Goal: Book appointment/travel/reservation: Book appointment/travel/reservation

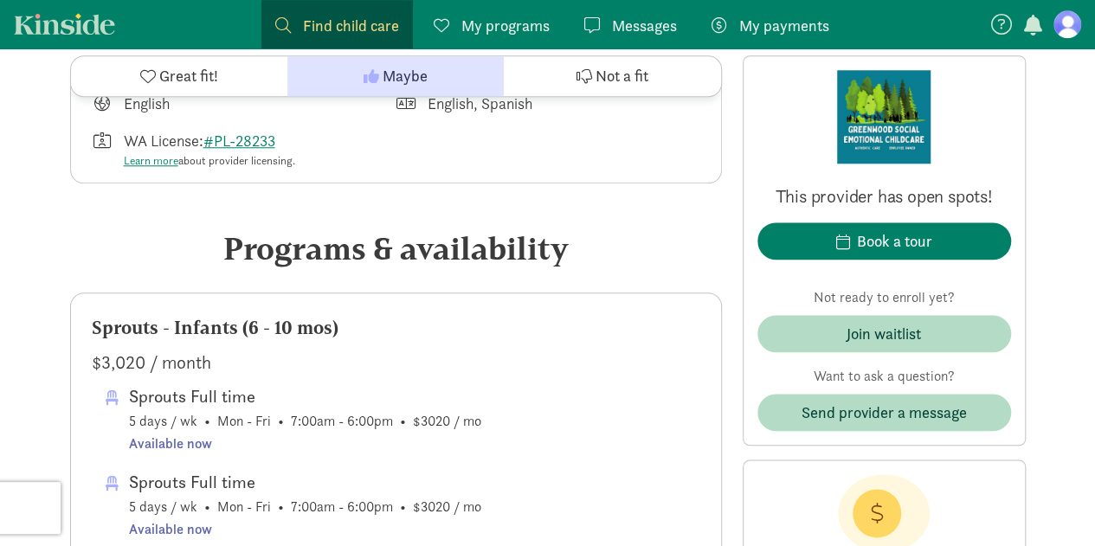
scroll to position [779, 0]
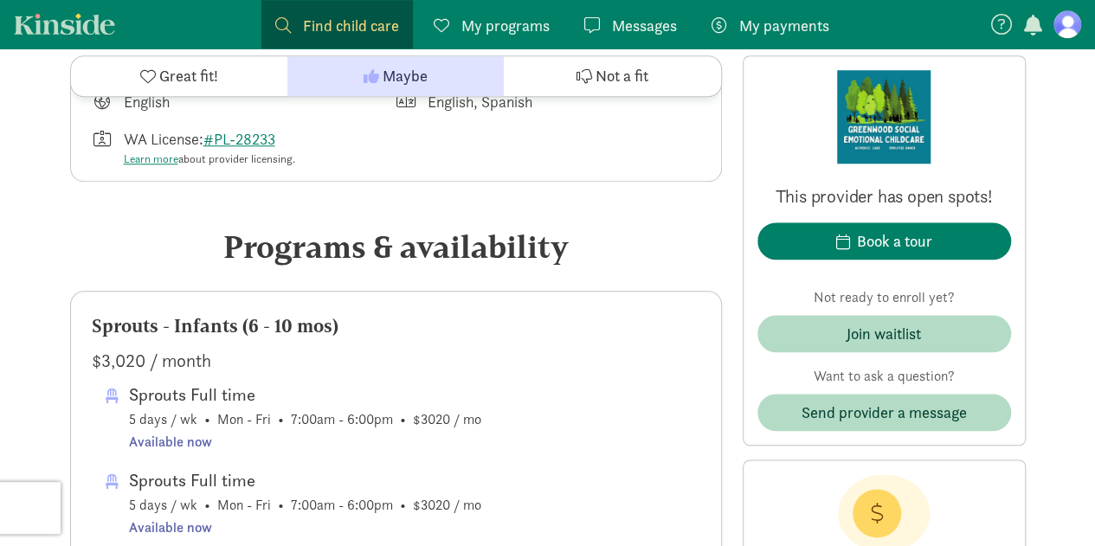
click at [45, 23] on link "Kinside" at bounding box center [64, 24] width 101 height 22
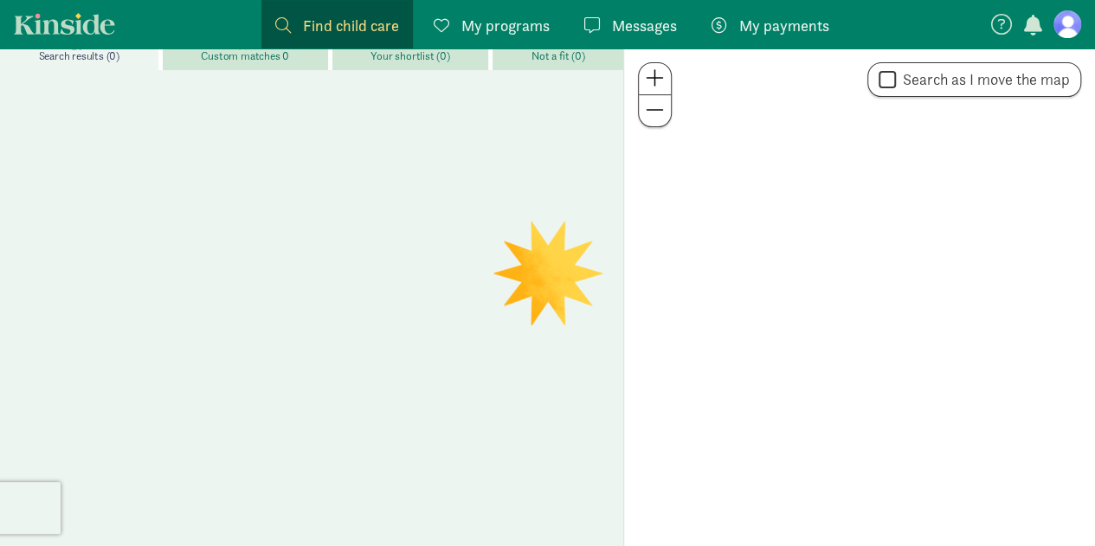
scroll to position [246, 0]
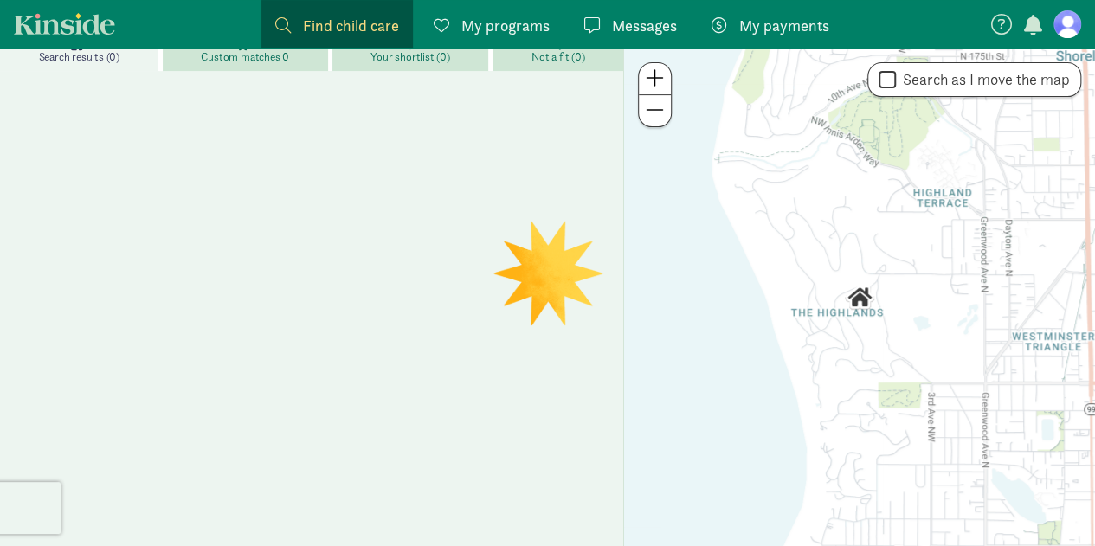
click at [315, 27] on span "Find child care" at bounding box center [351, 25] width 96 height 23
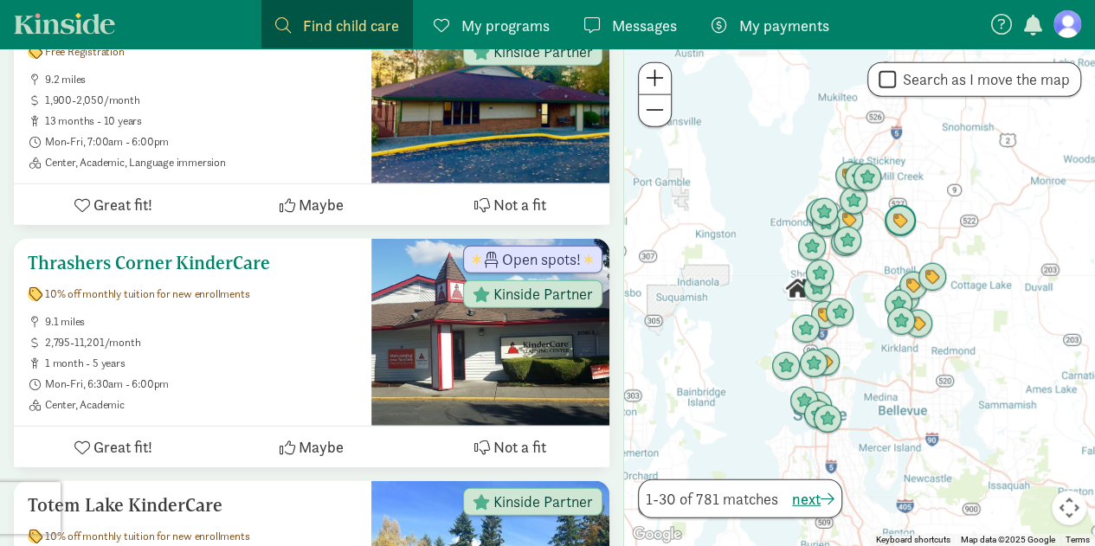
scroll to position [2084, 0]
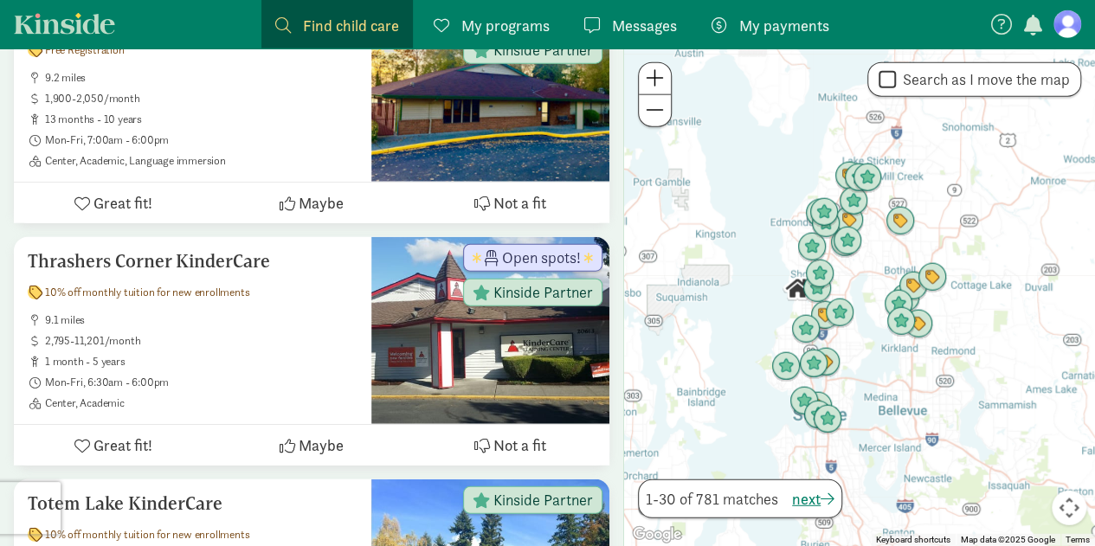
click at [355, 34] on span "Find child care" at bounding box center [351, 25] width 96 height 23
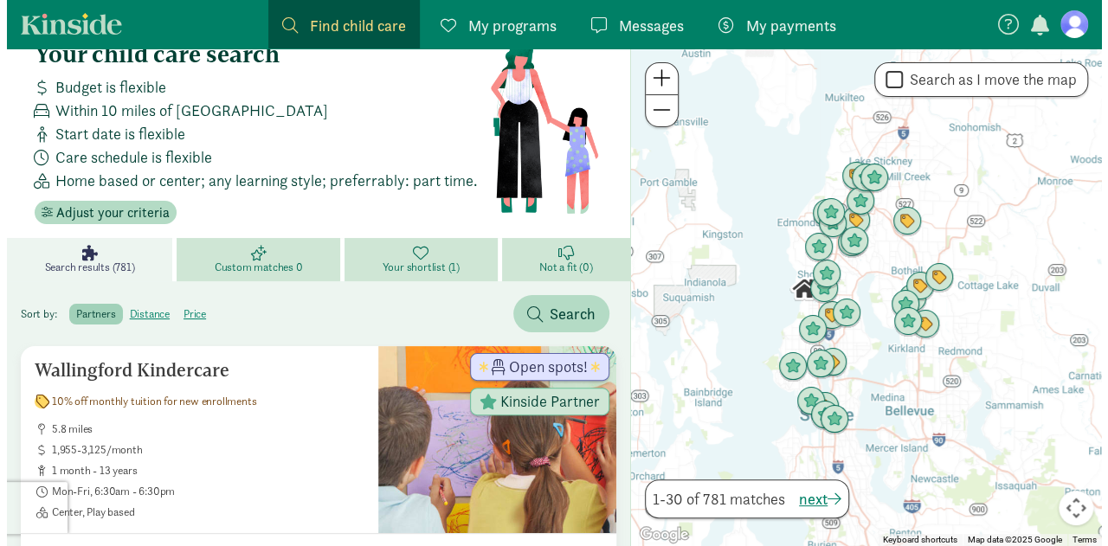
scroll to position [0, 0]
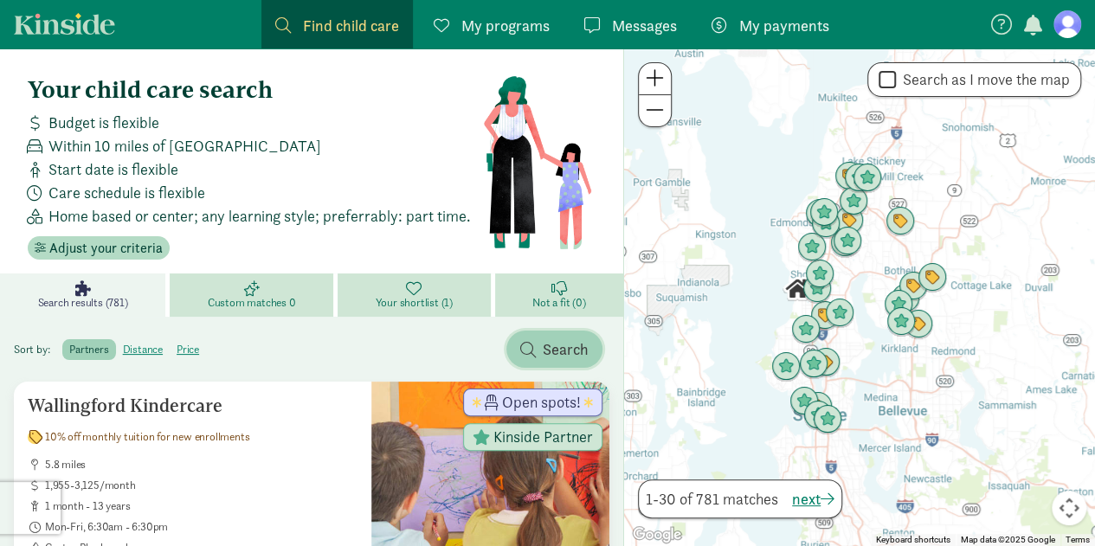
click at [560, 340] on span "Search" at bounding box center [566, 349] width 46 height 23
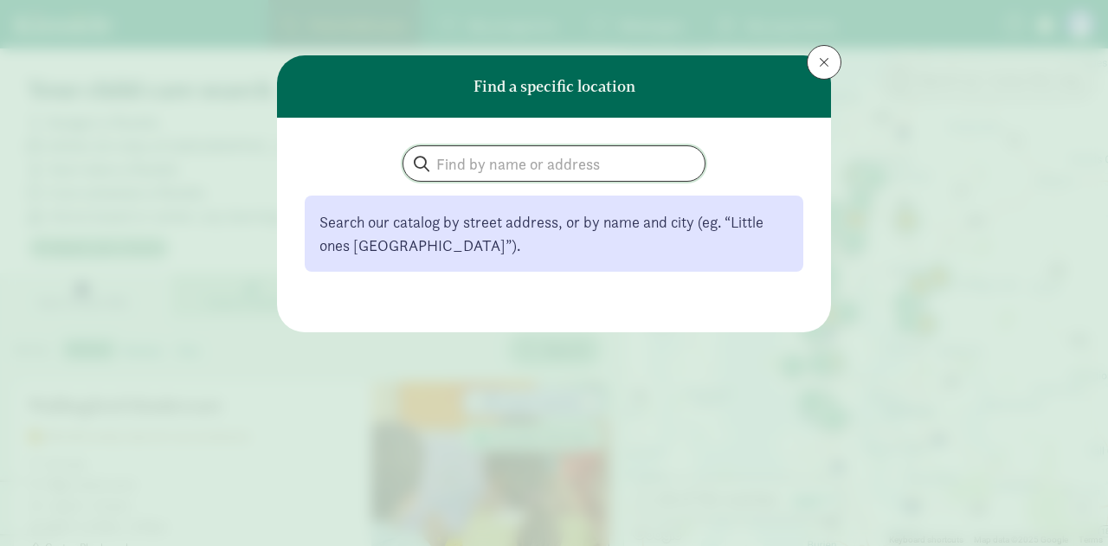
click at [473, 165] on input "search" at bounding box center [554, 163] width 301 height 35
type input "small faces"
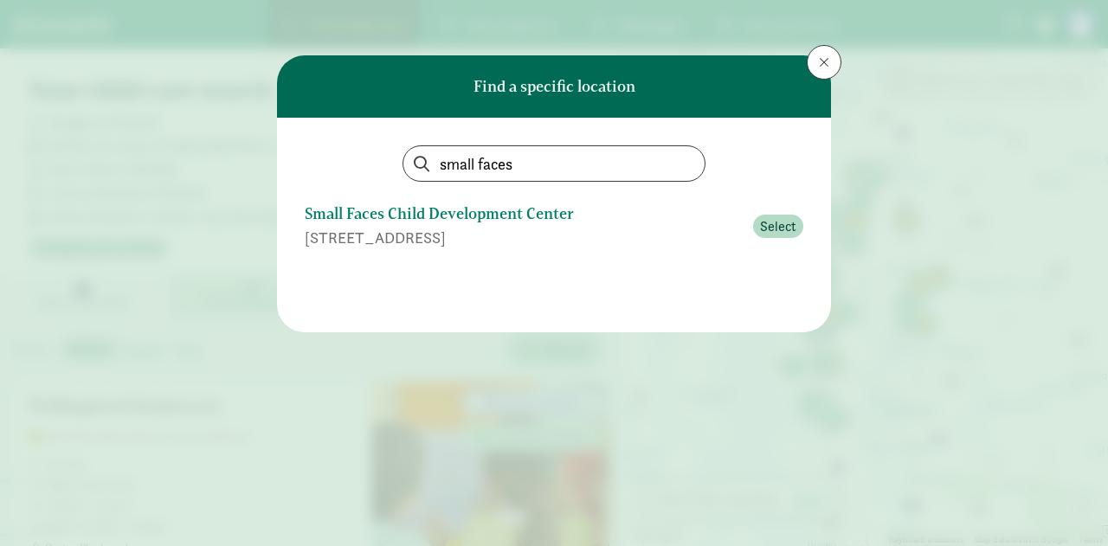
click at [498, 236] on div "[STREET_ADDRESS]" at bounding box center [524, 237] width 438 height 23
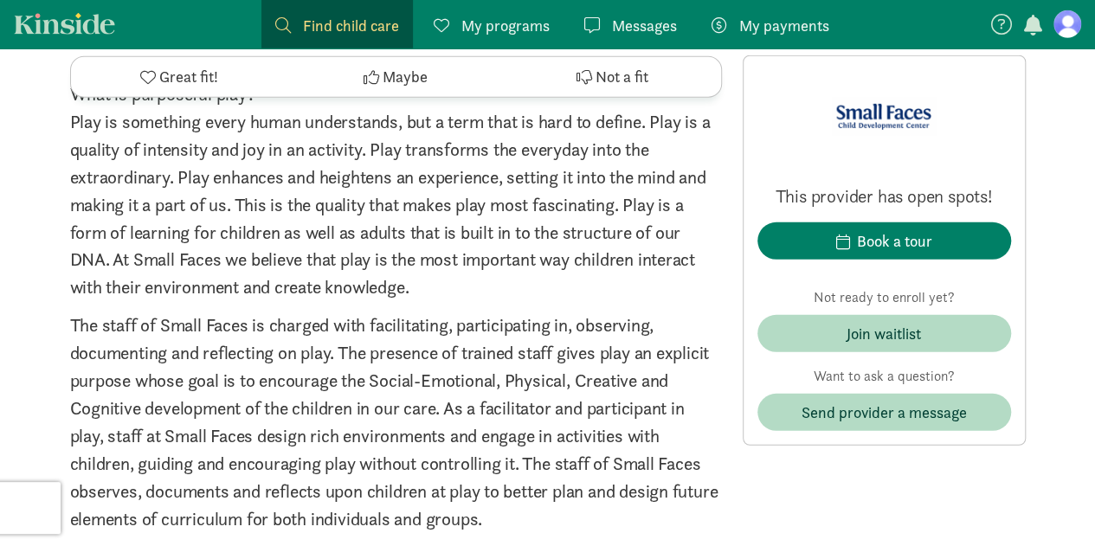
scroll to position [2570, 0]
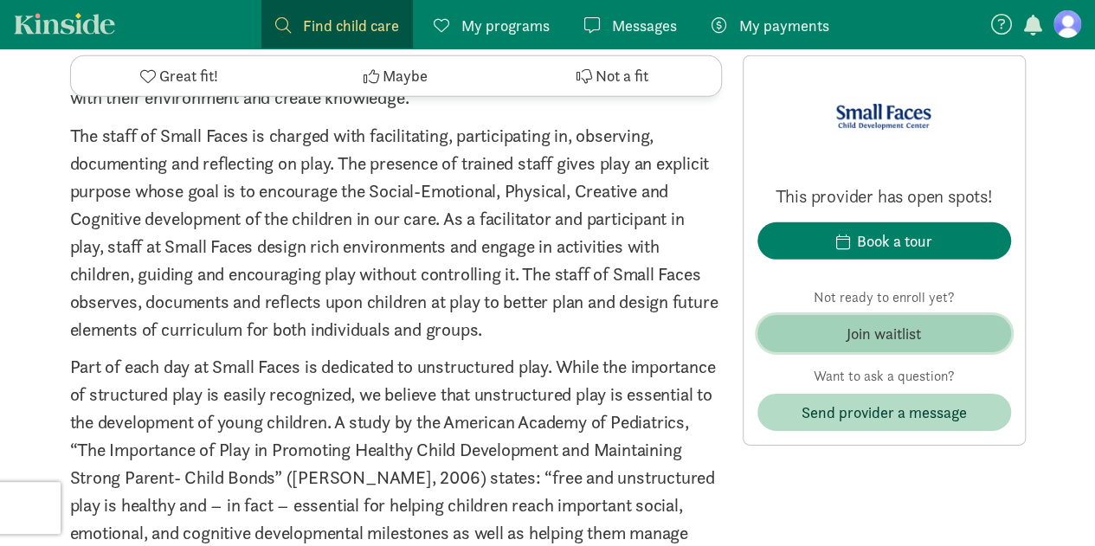
click at [809, 322] on span "Join waitlist" at bounding box center [885, 333] width 226 height 23
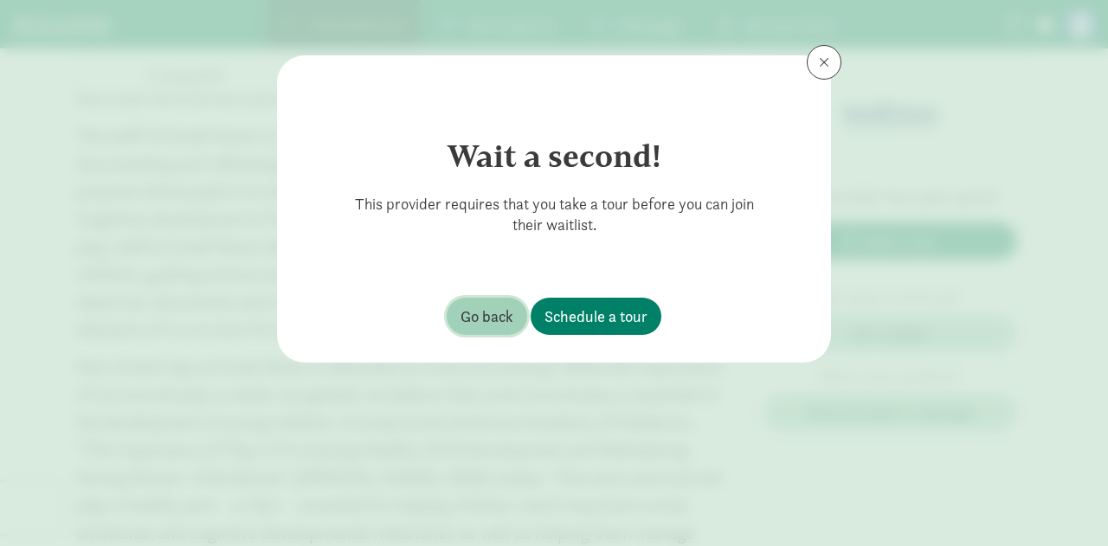
click at [502, 307] on span "Go back" at bounding box center [487, 316] width 53 height 23
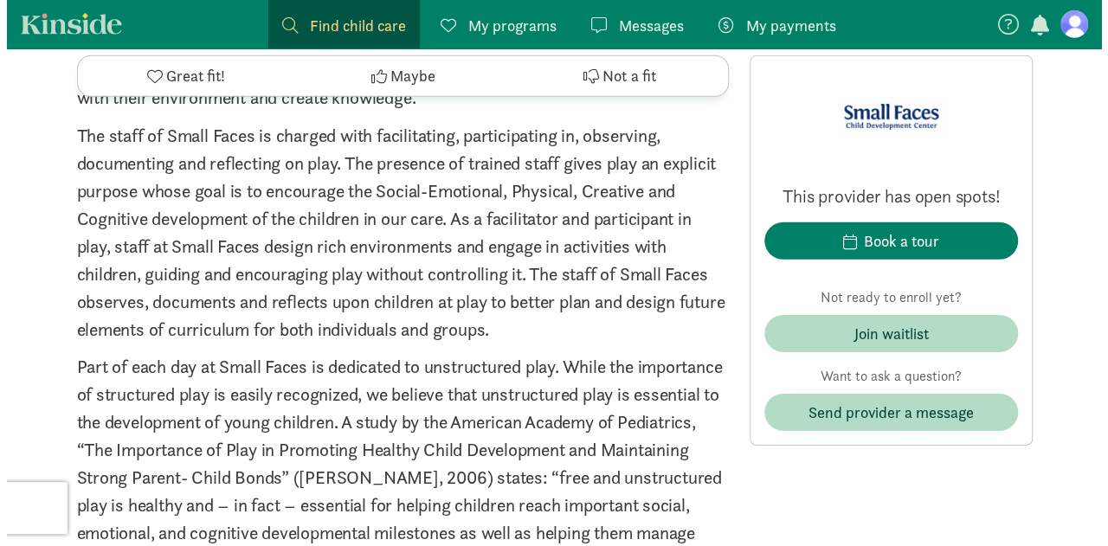
scroll to position [2441, 0]
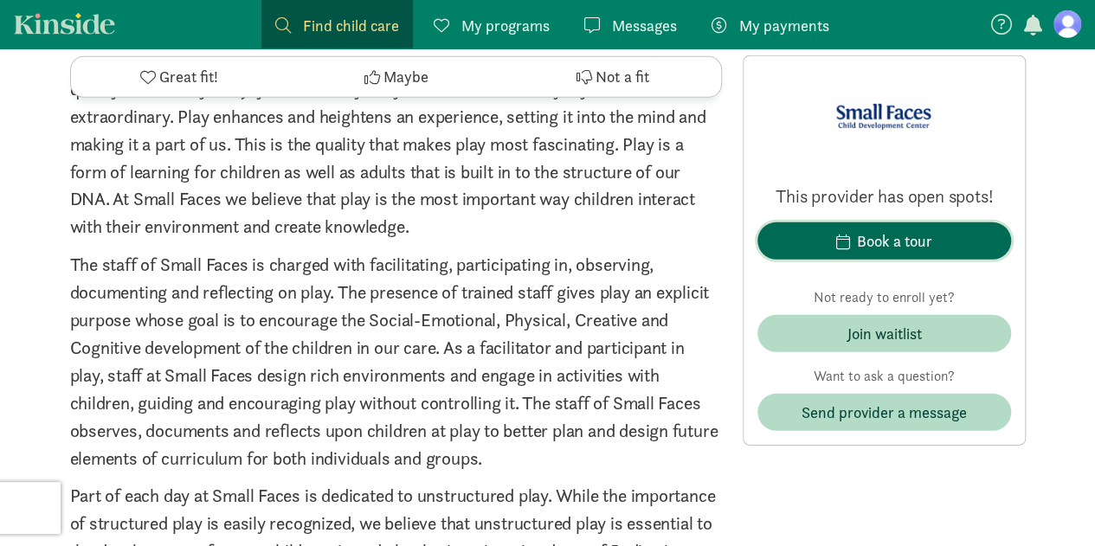
click at [811, 235] on span "Book a tour" at bounding box center [885, 240] width 226 height 23
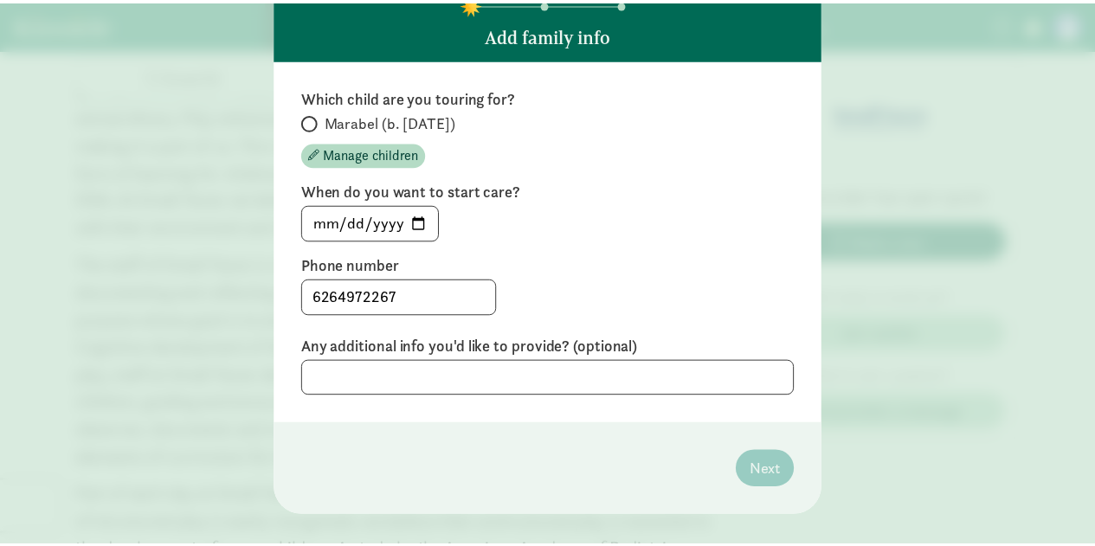
scroll to position [113, 0]
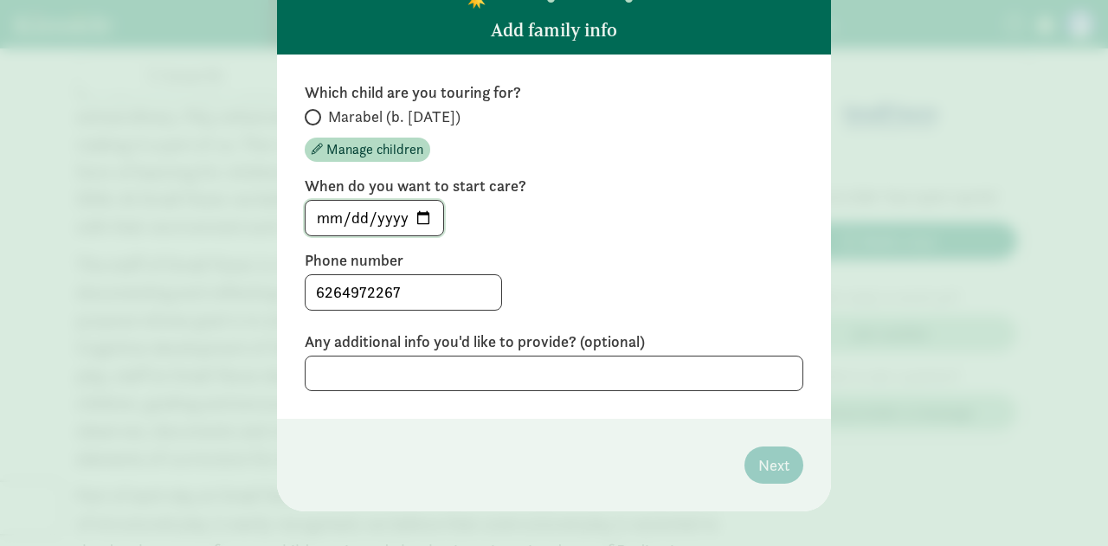
click at [422, 213] on input "2025-09-05" at bounding box center [375, 218] width 138 height 35
click at [398, 221] on input "2025-09-05" at bounding box center [375, 218] width 138 height 35
click at [345, 216] on input "2026-09-05" at bounding box center [375, 218] width 138 height 35
type input "2026-09-01"
click at [523, 252] on label "Phone number" at bounding box center [554, 260] width 499 height 21
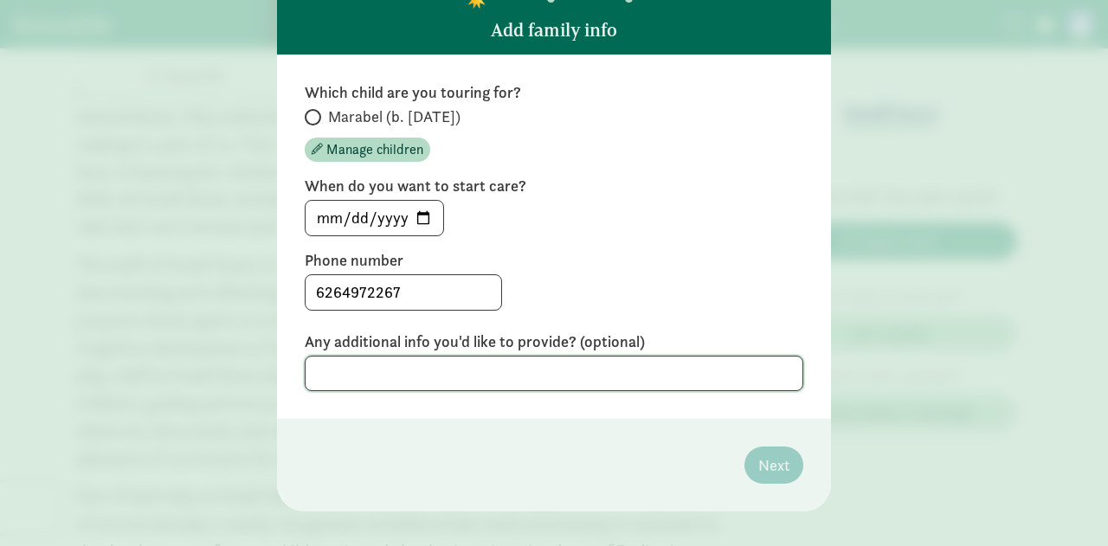
click at [522, 380] on textarea at bounding box center [554, 374] width 499 height 36
click at [682, 476] on footer "Next" at bounding box center [554, 465] width 554 height 93
click at [454, 117] on span "Marabel (b. December 2023)" at bounding box center [394, 117] width 132 height 21
click at [316, 117] on input "Marabel (b. December 2023)" at bounding box center [310, 117] width 11 height 11
radio input "true"
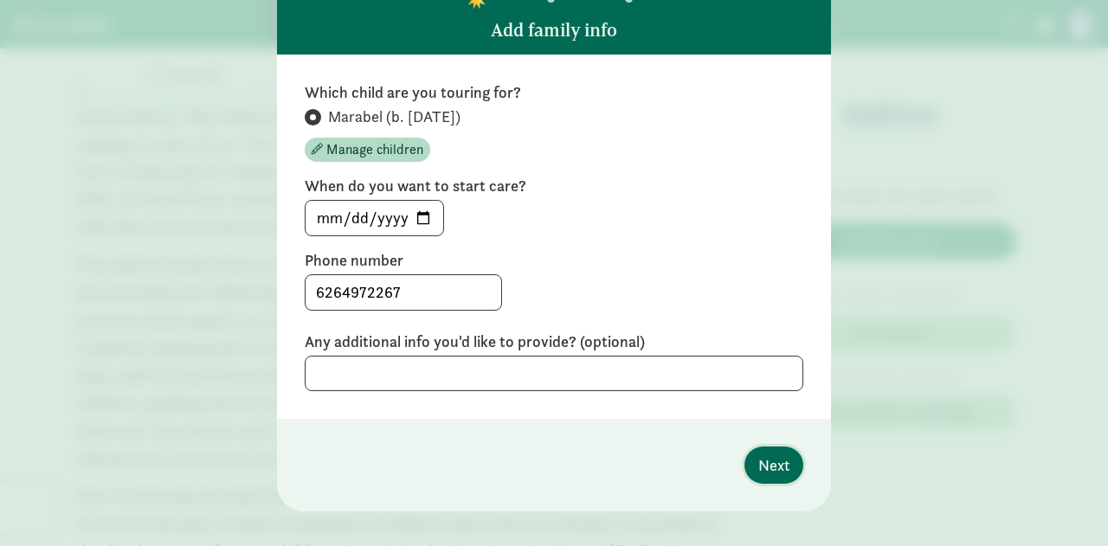
click at [772, 461] on span "Next" at bounding box center [774, 465] width 31 height 23
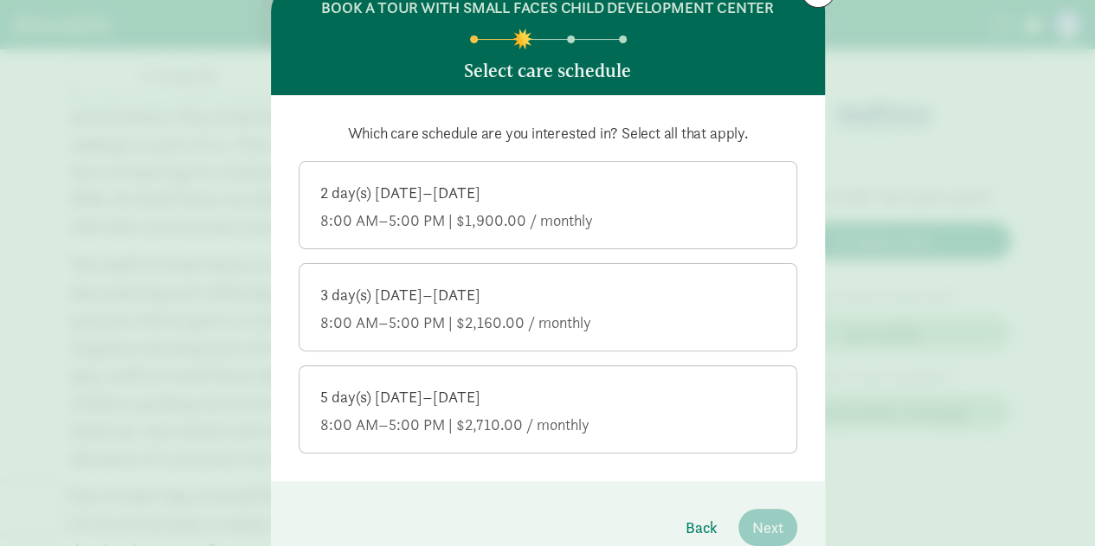
scroll to position [73, 0]
click at [671, 171] on label "2 day(s) Monday–Friday 8:00 AM–5:00 PM | $1,900.00 / monthly" at bounding box center [548, 202] width 497 height 83
click at [0, 0] on input "2 day(s) Monday–Friday 8:00 AM–5:00 PM | $1,900.00 / monthly" at bounding box center [0, 0] width 0 height 0
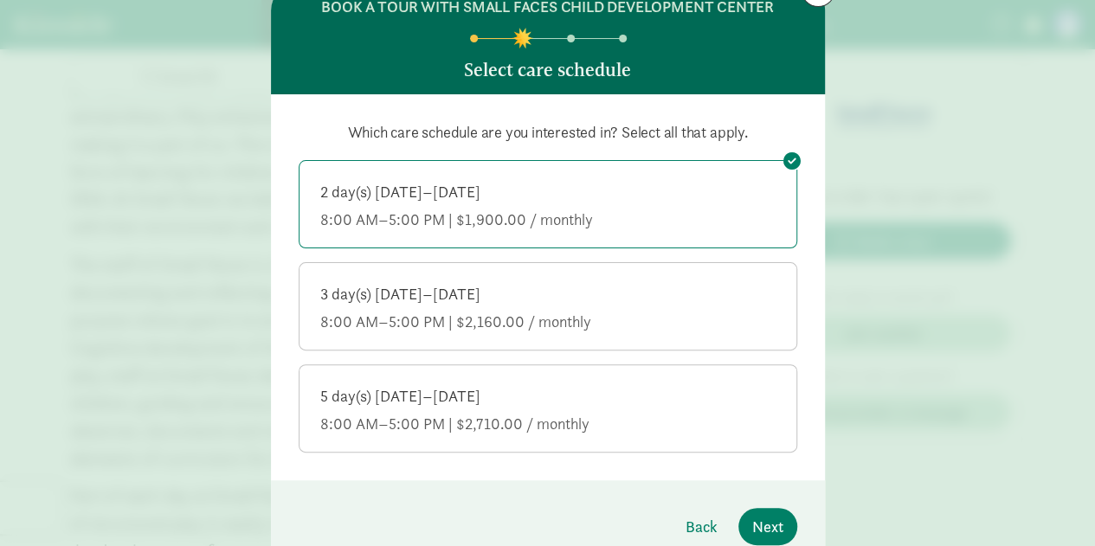
click at [621, 259] on div "Which care schedule are you interested in? Select all that apply. 2 day(s) Mond…" at bounding box center [548, 287] width 499 height 331
click at [618, 342] on label "3 day(s) Monday–Friday 8:00 AM–5:00 PM | $2,160.00 / monthly" at bounding box center [548, 304] width 497 height 83
click at [0, 0] on input "3 day(s) Monday–Friday 8:00 AM–5:00 PM | $2,160.00 / monthly" at bounding box center [0, 0] width 0 height 0
click at [606, 405] on div "5 day(s) Monday–Friday 8:00 AM–5:00 PM | $2,710.00 / monthly" at bounding box center [548, 410] width 456 height 48
click at [0, 0] on input "5 day(s) Monday–Friday 8:00 AM–5:00 PM | $2,710.00 / monthly" at bounding box center [0, 0] width 0 height 0
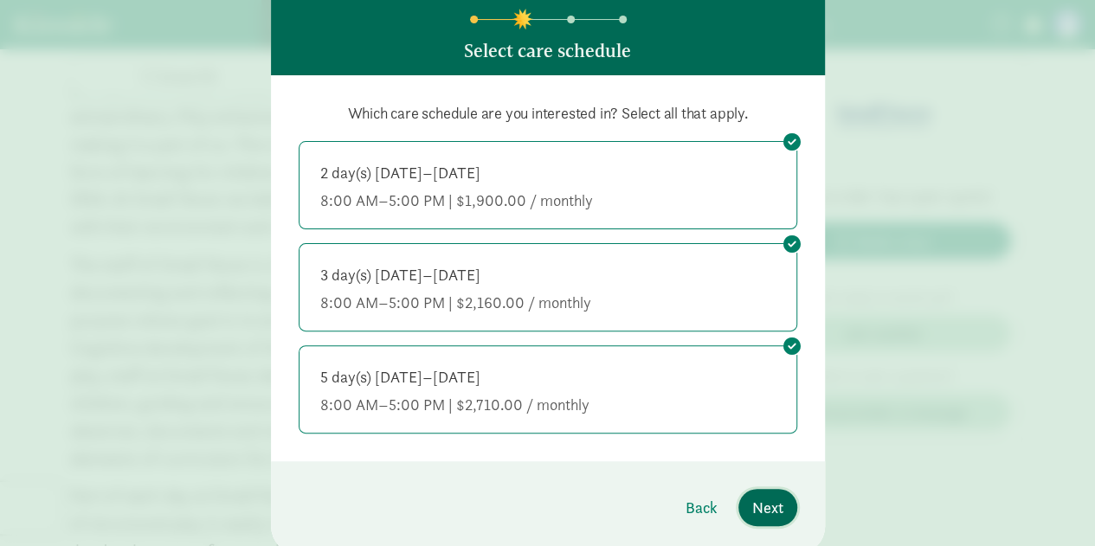
click at [746, 500] on button "Next" at bounding box center [768, 507] width 59 height 37
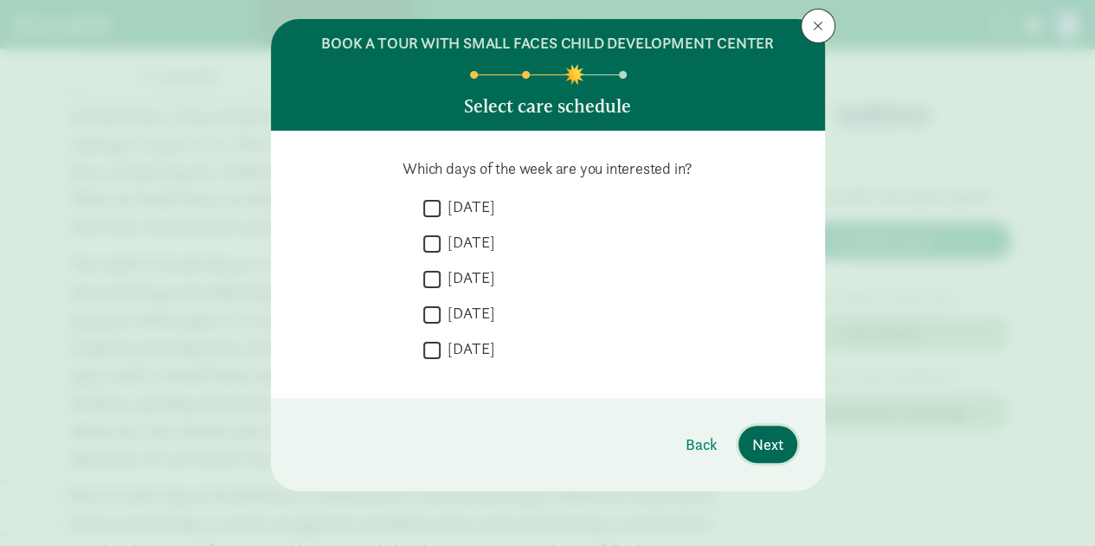
scroll to position [36, 0]
click at [485, 213] on label "Monday" at bounding box center [468, 207] width 55 height 21
click at [441, 213] on input "Monday" at bounding box center [431, 208] width 17 height 23
checkbox input "true"
click at [475, 249] on label "Tuesday" at bounding box center [468, 242] width 55 height 21
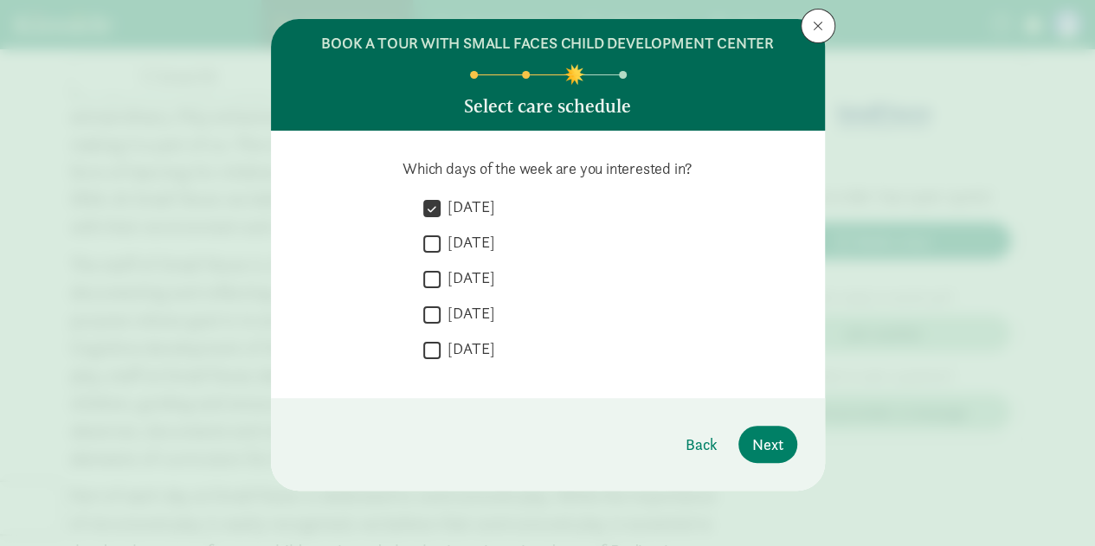
click at [441, 249] on input "Tuesday" at bounding box center [431, 243] width 17 height 23
checkbox input "true"
click at [480, 275] on label "Wednesday" at bounding box center [468, 278] width 55 height 21
click at [441, 275] on input "Wednesday" at bounding box center [431, 279] width 17 height 23
checkbox input "true"
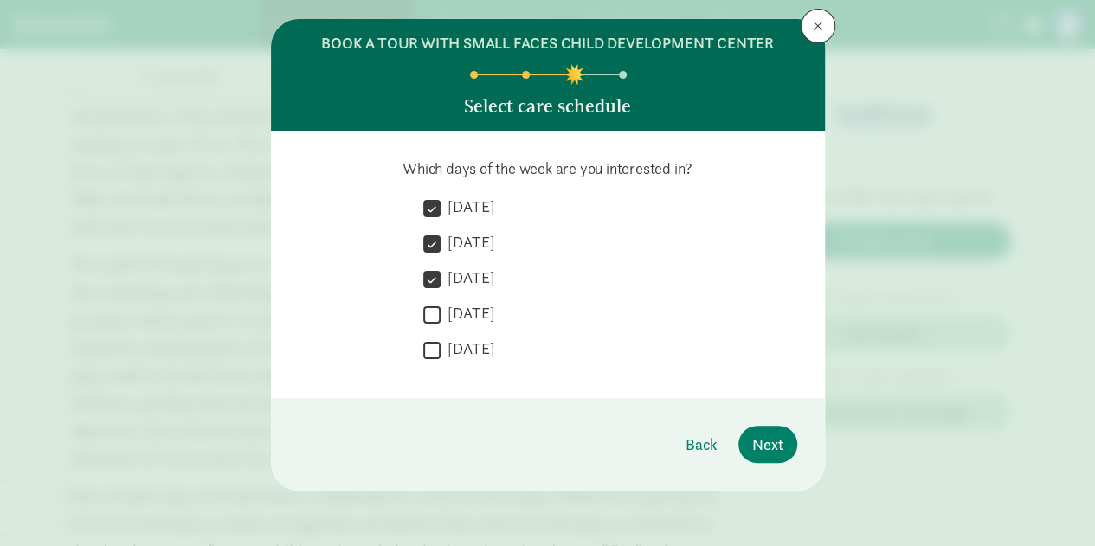
click at [480, 313] on label "Thursday" at bounding box center [468, 313] width 55 height 21
click at [441, 313] on input "Thursday" at bounding box center [431, 314] width 17 height 23
checkbox input "true"
click at [465, 352] on label "Friday" at bounding box center [468, 349] width 55 height 21
click at [441, 352] on input "Friday" at bounding box center [431, 350] width 17 height 23
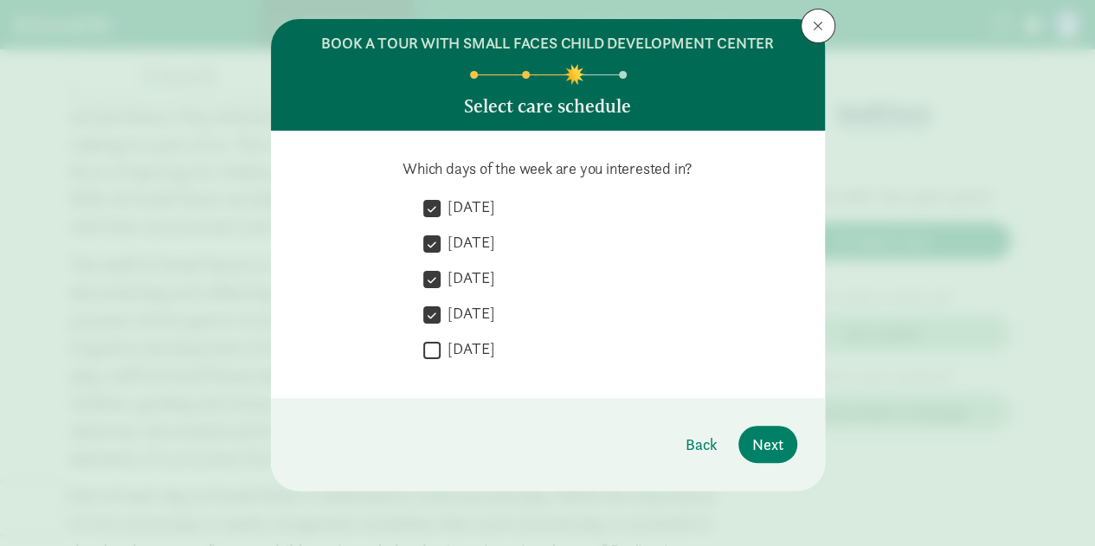
checkbox input "true"
click at [774, 433] on span "Next" at bounding box center [768, 444] width 31 height 23
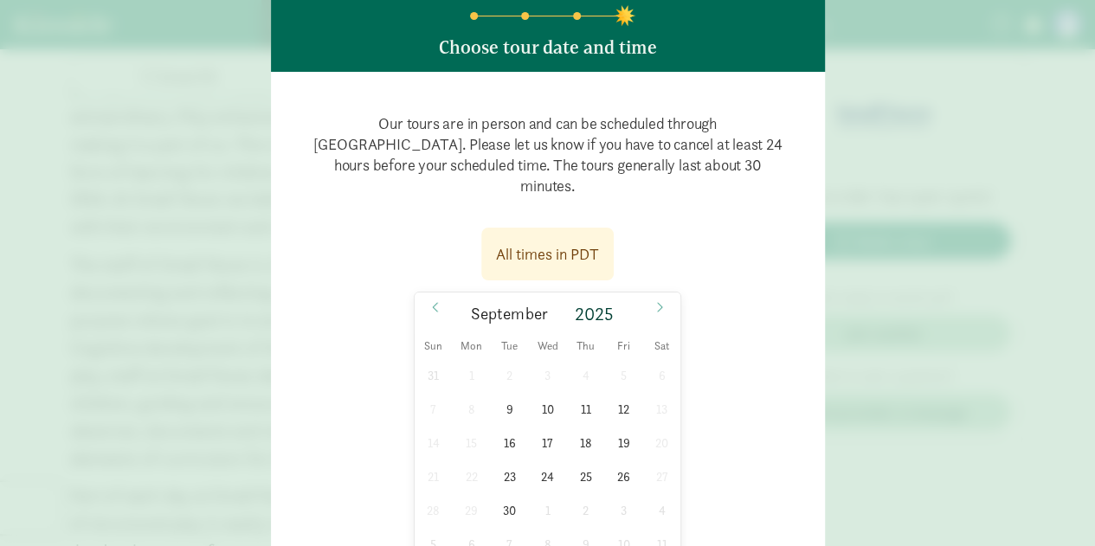
scroll to position [197, 0]
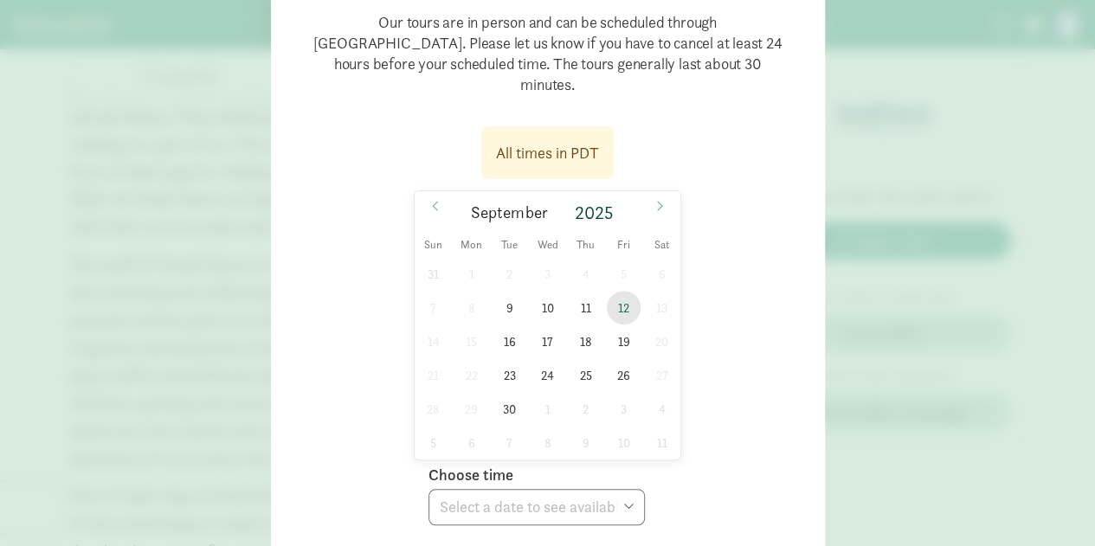
click at [607, 291] on span "12" at bounding box center [624, 308] width 34 height 34
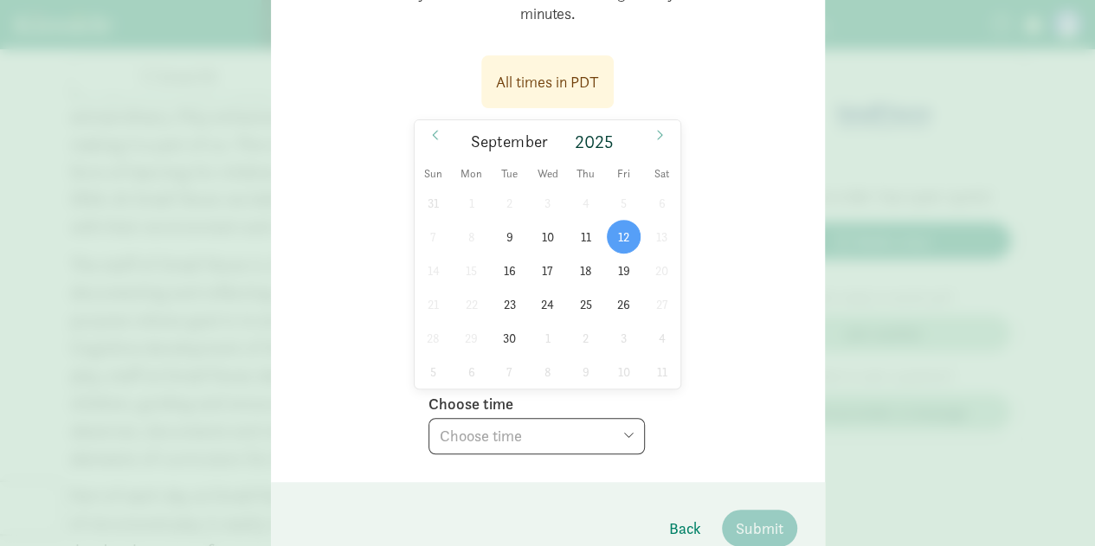
scroll to position [268, 0]
click at [618, 417] on select "Choose time 09:30 AM" at bounding box center [537, 435] width 216 height 36
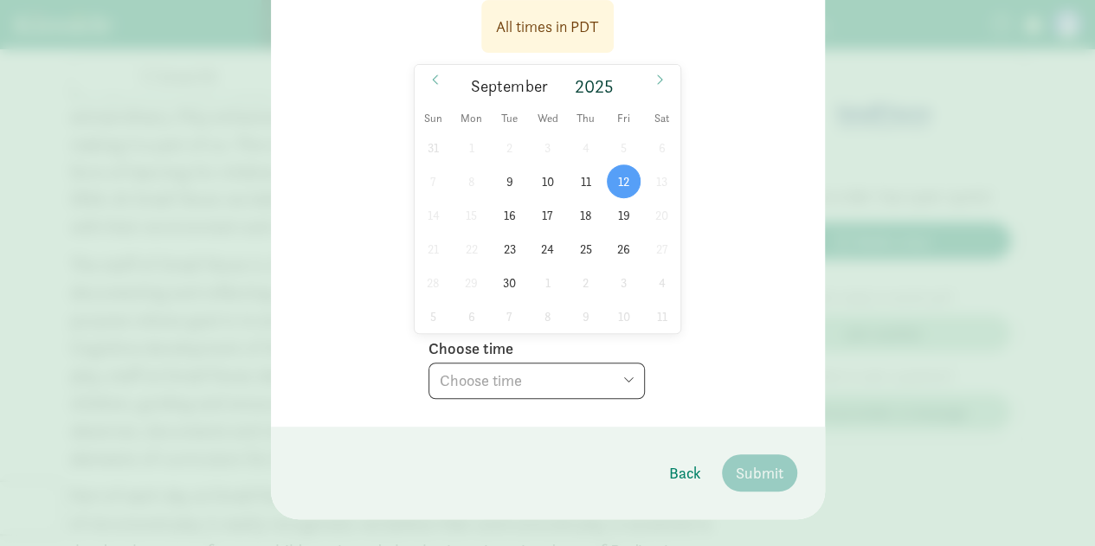
scroll to position [329, 0]
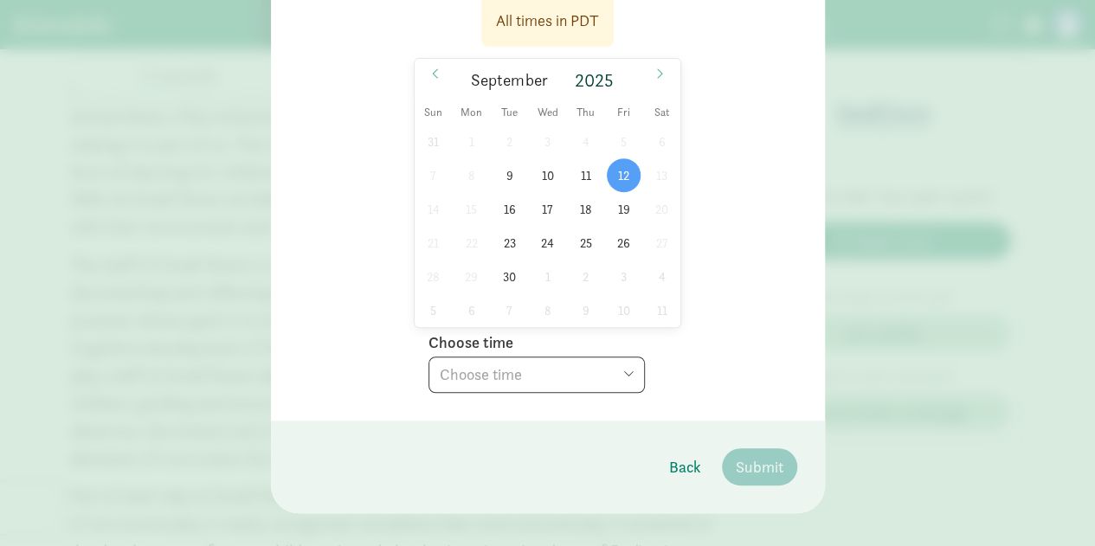
click at [618, 362] on select "Choose time 09:30 AM" at bounding box center [537, 375] width 216 height 36
select select "2025-09-12T09:30:00.000-07:00"
click at [429, 357] on select "Choose time 09:30 AM" at bounding box center [537, 375] width 216 height 36
click at [601, 357] on select "Choose time 09:30 AM" at bounding box center [537, 375] width 216 height 36
click at [736, 456] on span "Submit" at bounding box center [760, 467] width 48 height 23
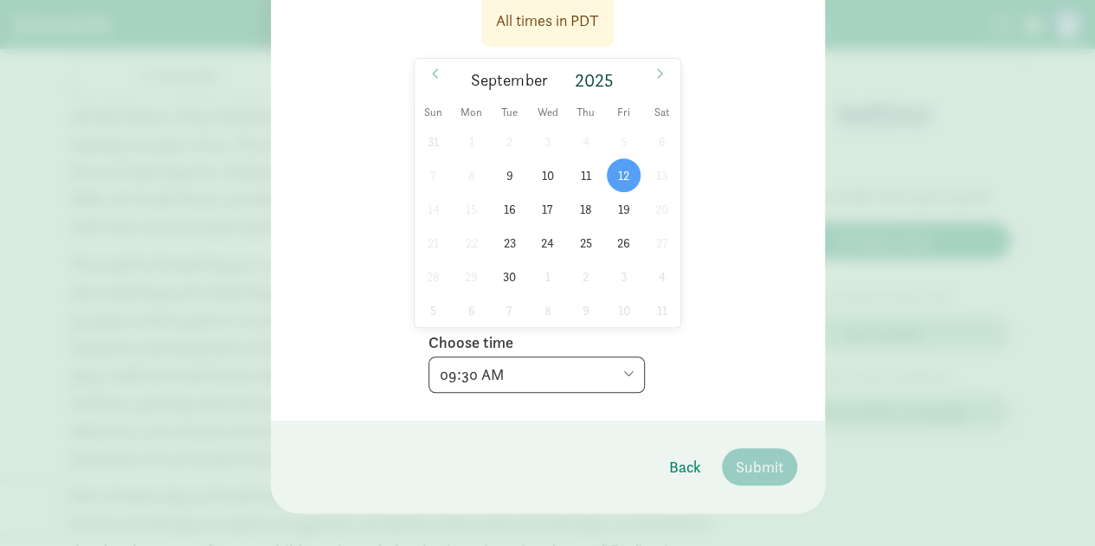
scroll to position [0, 0]
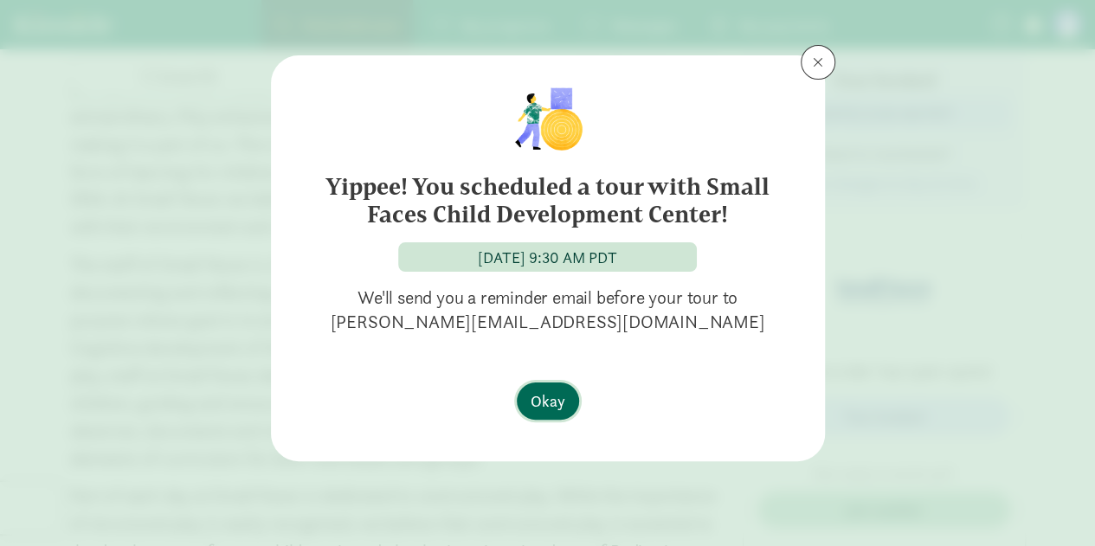
click at [554, 404] on span "Okay" at bounding box center [548, 401] width 35 height 23
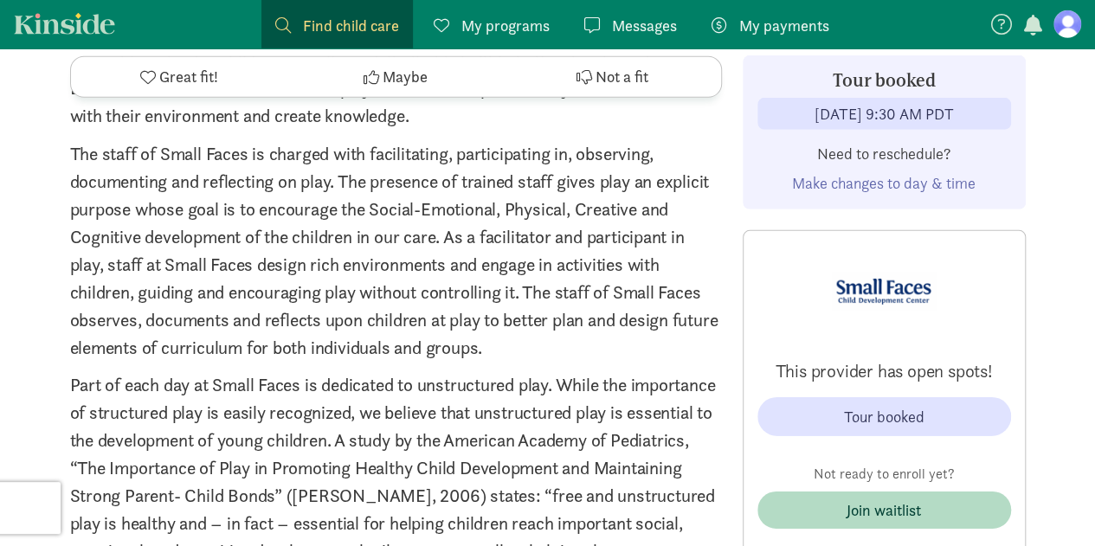
scroll to position [2629, 0]
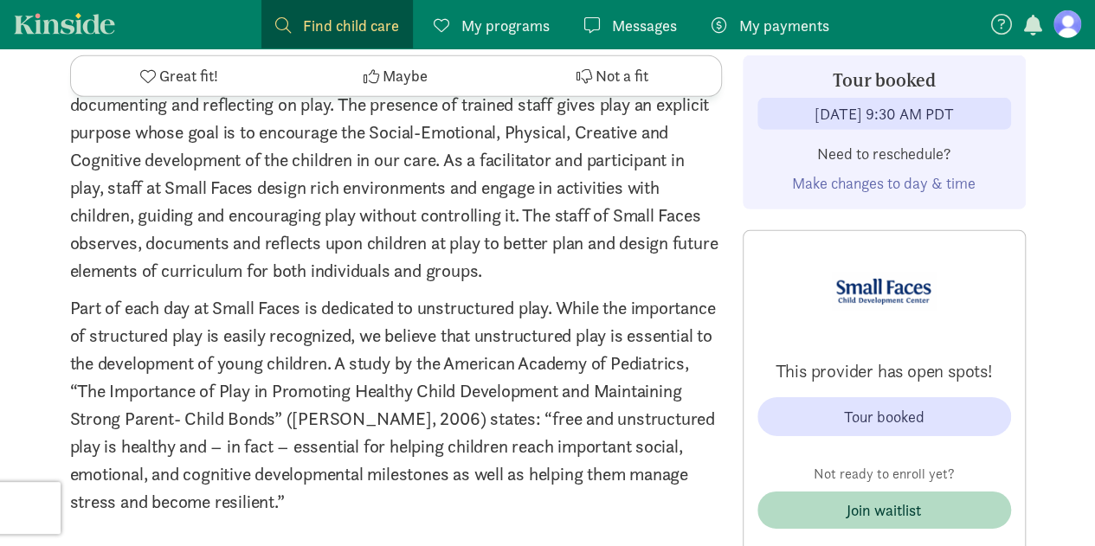
click at [331, 23] on span "Find child care" at bounding box center [351, 25] width 96 height 23
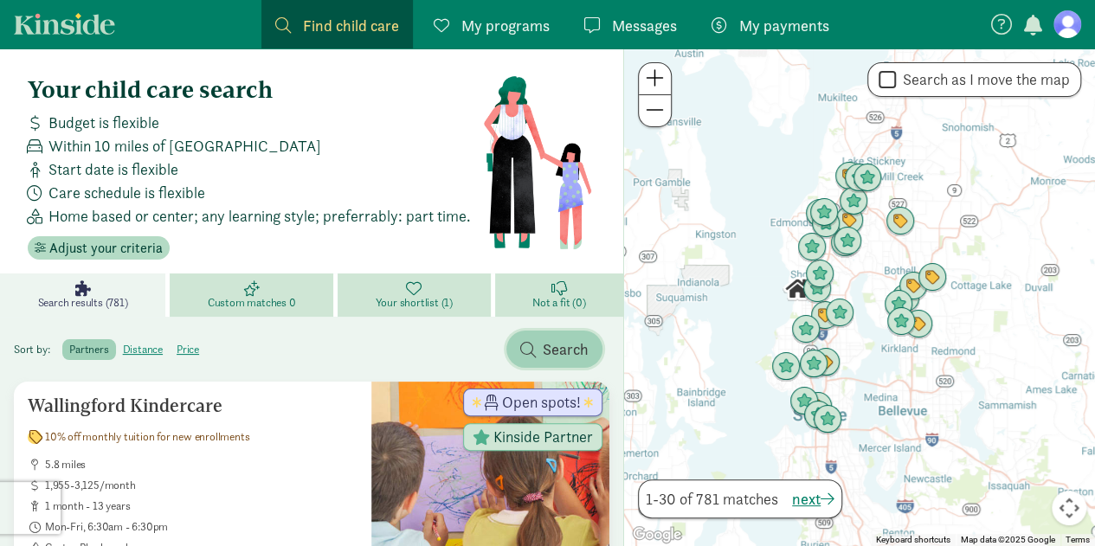
click at [546, 346] on span "Search" at bounding box center [566, 349] width 46 height 23
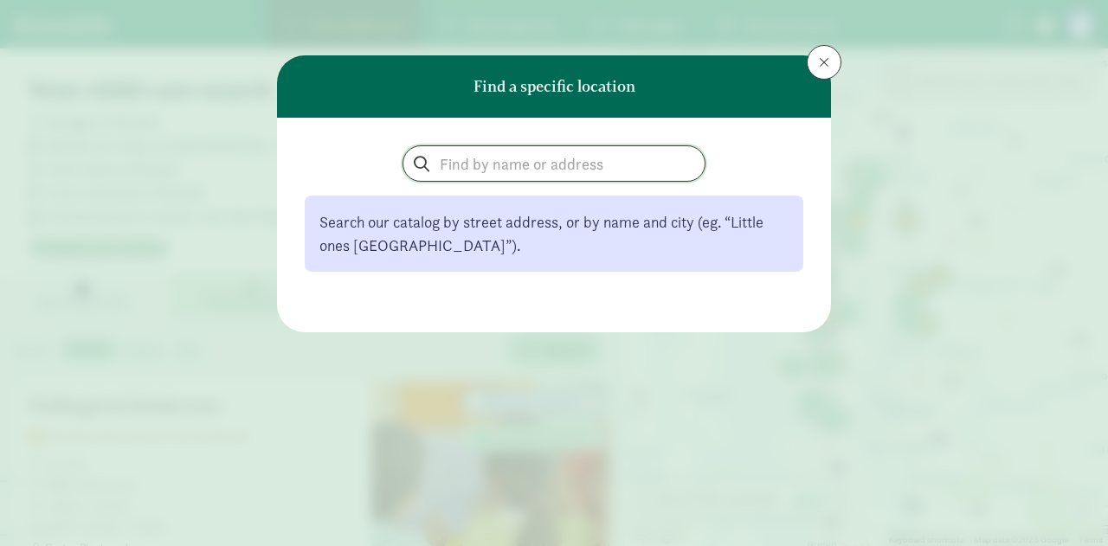
click at [499, 171] on input "search" at bounding box center [554, 163] width 301 height 35
type input "woodland hall"
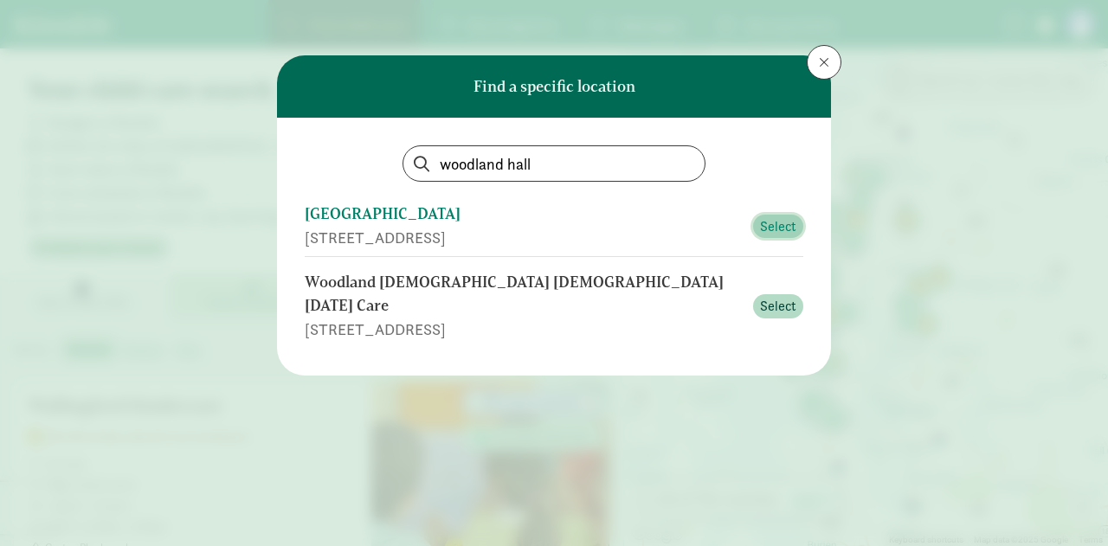
click at [759, 223] on button "Select" at bounding box center [778, 227] width 50 height 24
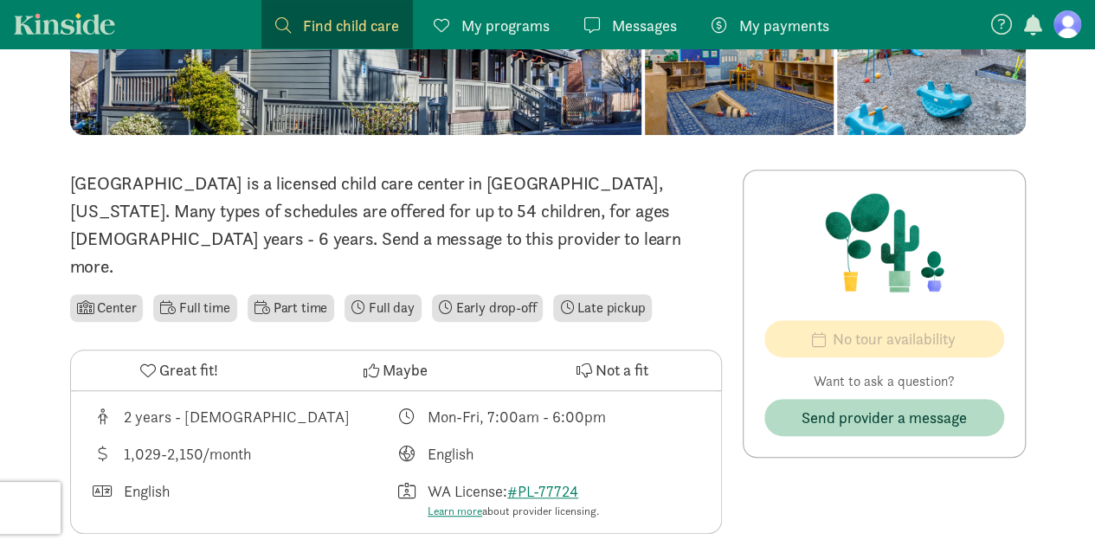
scroll to position [264, 0]
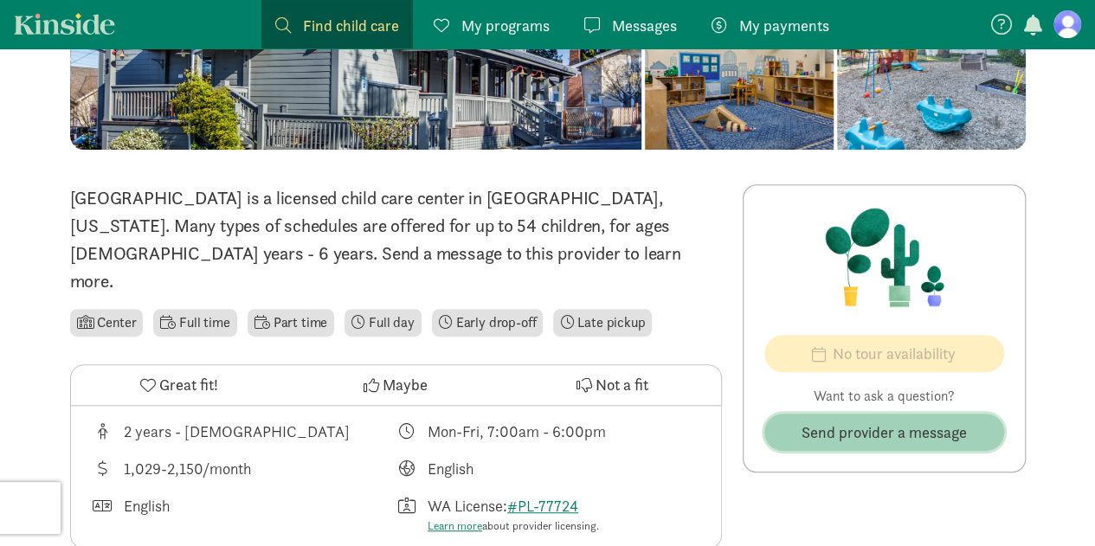
click at [823, 436] on span "Send provider a message" at bounding box center [884, 432] width 165 height 23
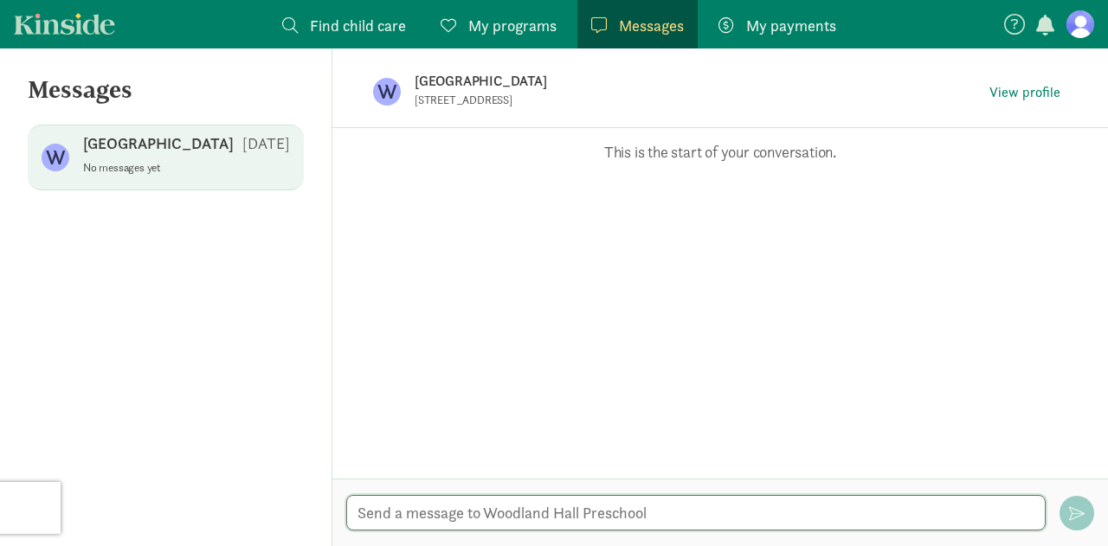
click at [497, 514] on textarea at bounding box center [696, 513] width 700 height 36
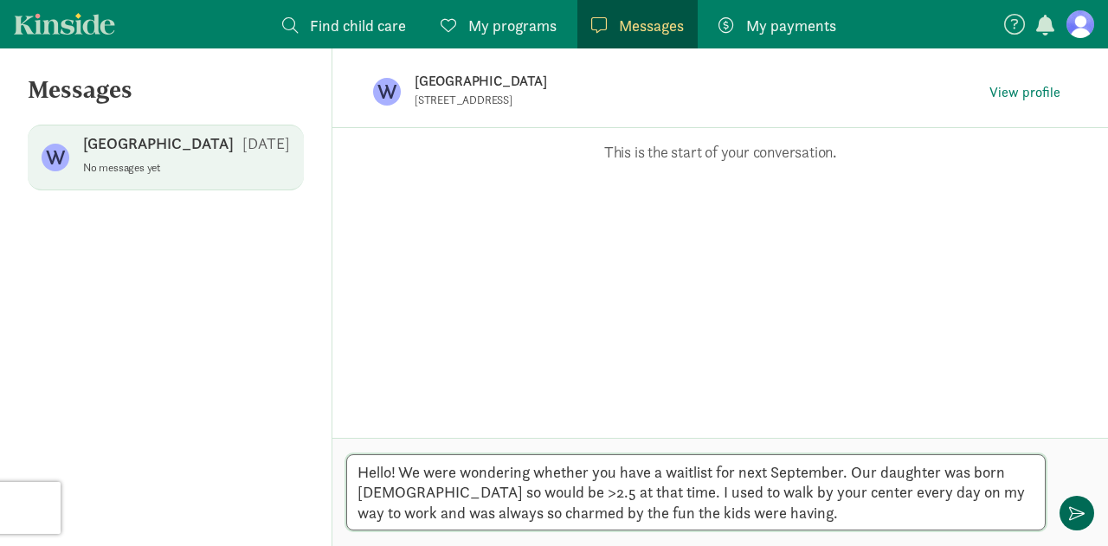
type textarea "Hello! We were wondering whether you have a waitlist for next September. Our da…"
click at [1084, 517] on span "button" at bounding box center [1077, 514] width 16 height 16
